Goal: Find specific page/section: Find specific page/section

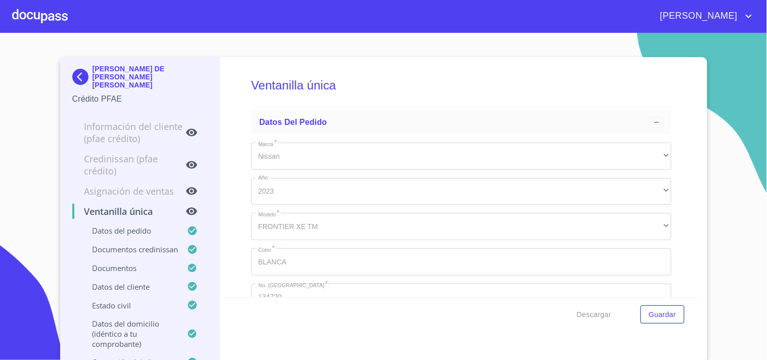
click at [56, 17] on div at bounding box center [40, 16] width 56 height 32
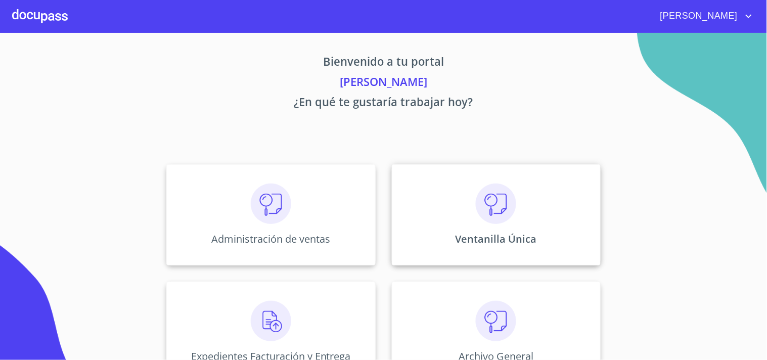
click at [527, 225] on div "Ventanilla Única" at bounding box center [496, 214] width 209 height 101
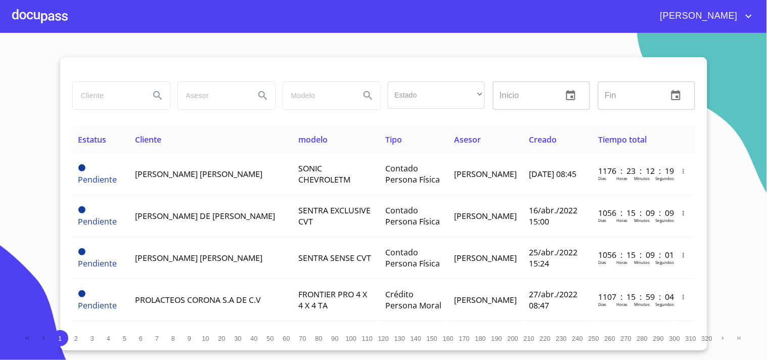
click at [102, 102] on input "search" at bounding box center [107, 95] width 69 height 27
type input "y"
type input "[PERSON_NAME] [PERSON_NAME]"
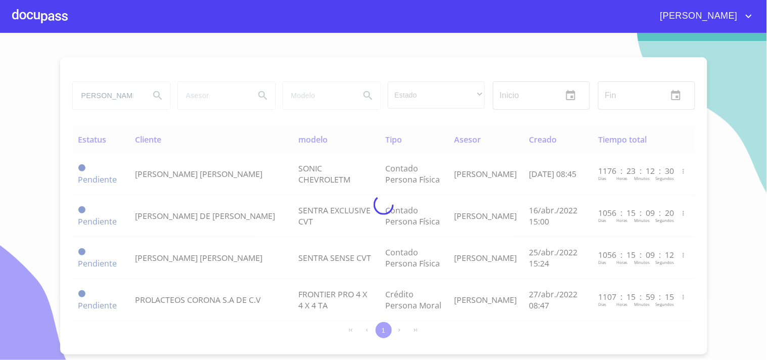
scroll to position [0, 0]
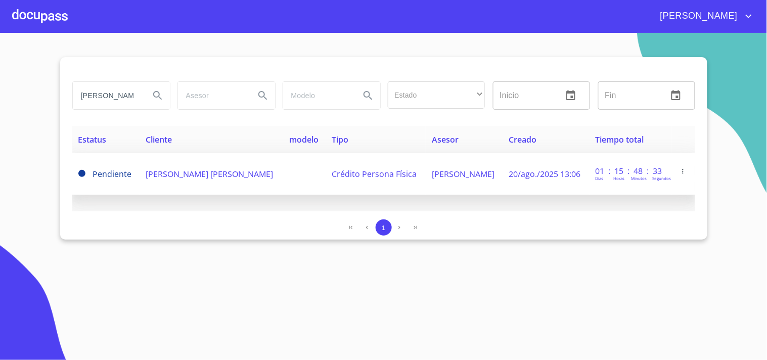
click at [205, 179] on td "[PERSON_NAME] [PERSON_NAME]" at bounding box center [212, 174] width 144 height 42
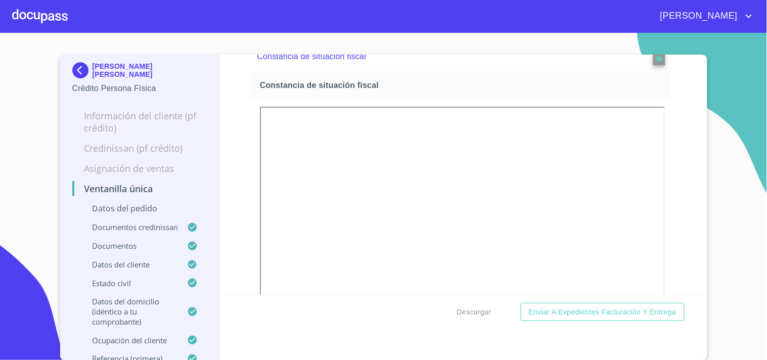
scroll to position [3247, 0]
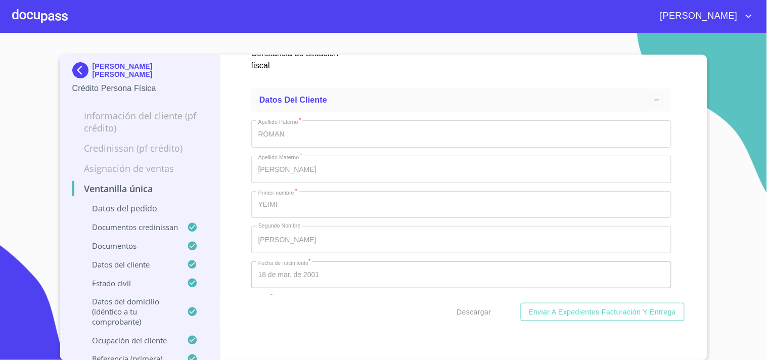
click at [56, 17] on div at bounding box center [40, 16] width 56 height 32
